Goal: Information Seeking & Learning: Learn about a topic

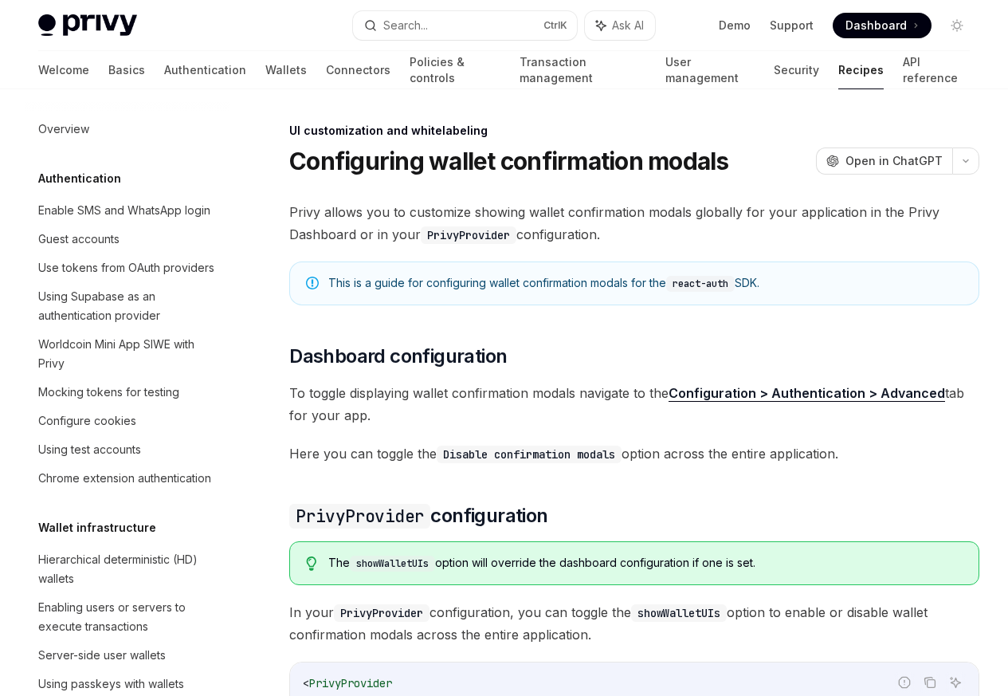
scroll to position [698, 0]
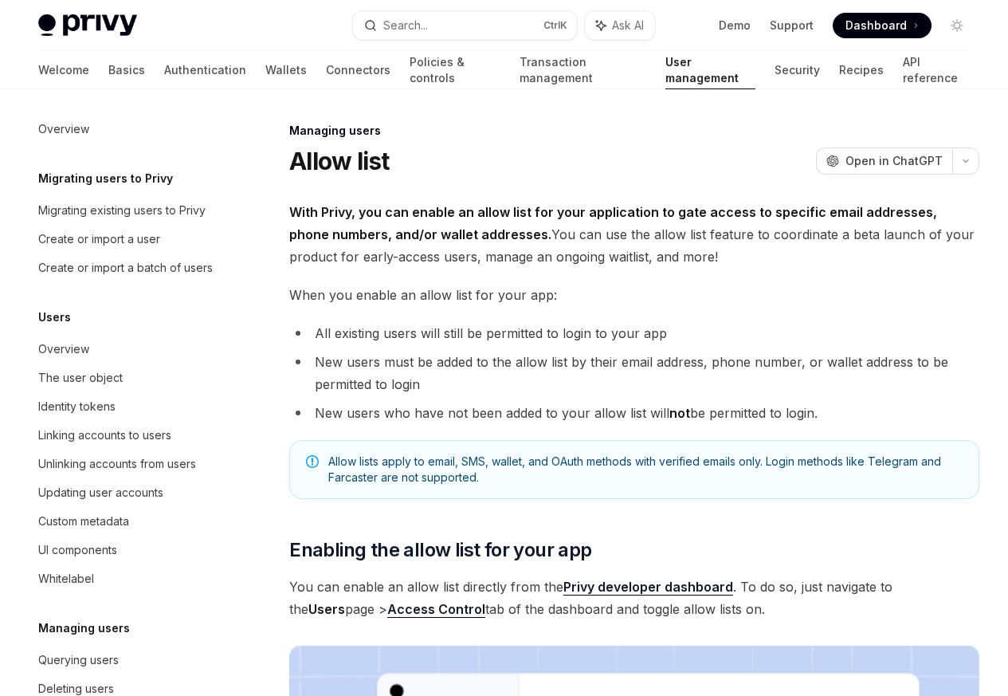
scroll to position [225, 0]
